Goal: Check status

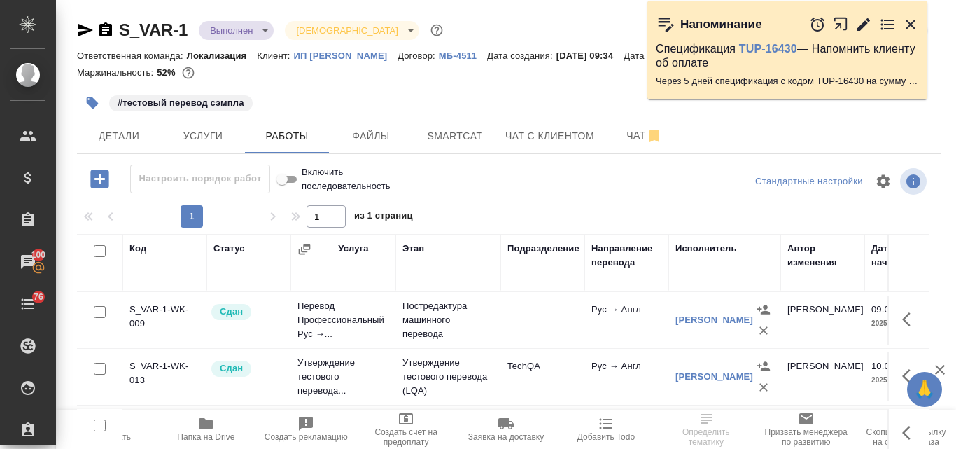
click at [206, 423] on icon "button" at bounding box center [206, 423] width 14 height 11
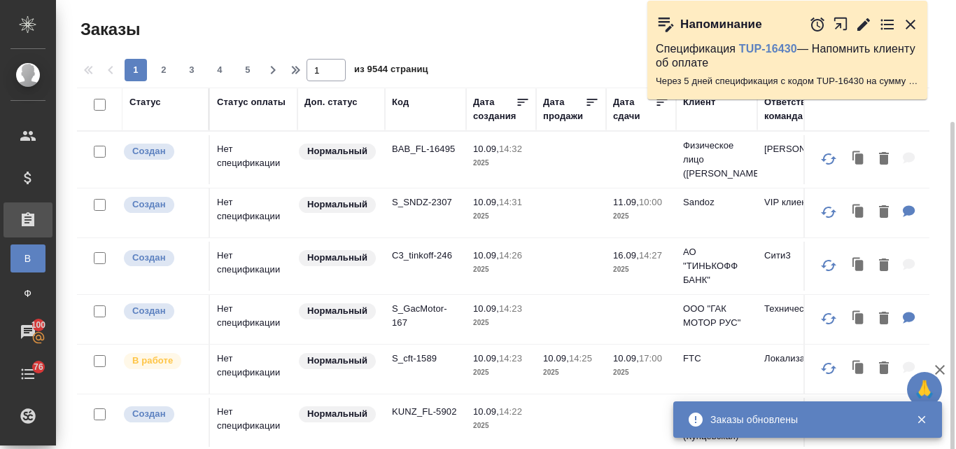
scroll to position [70, 0]
